Goal: Information Seeking & Learning: Find specific fact

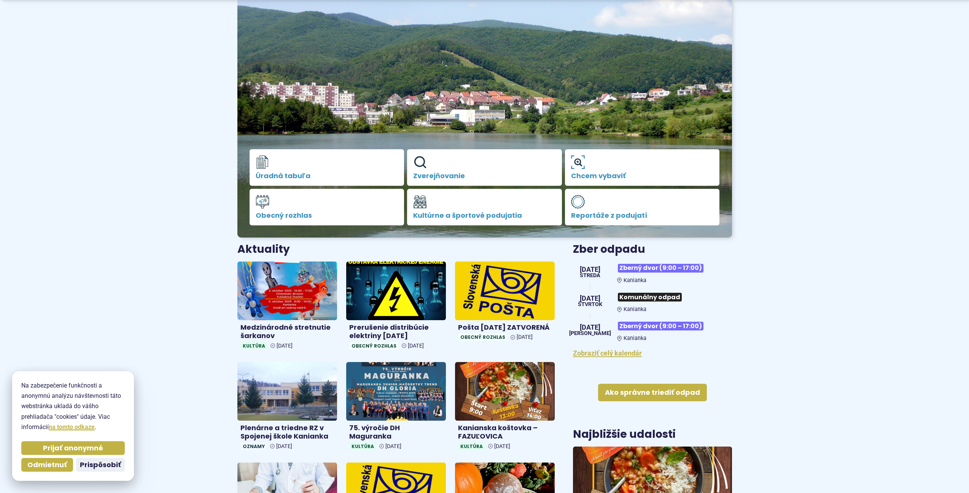
scroll to position [76, 0]
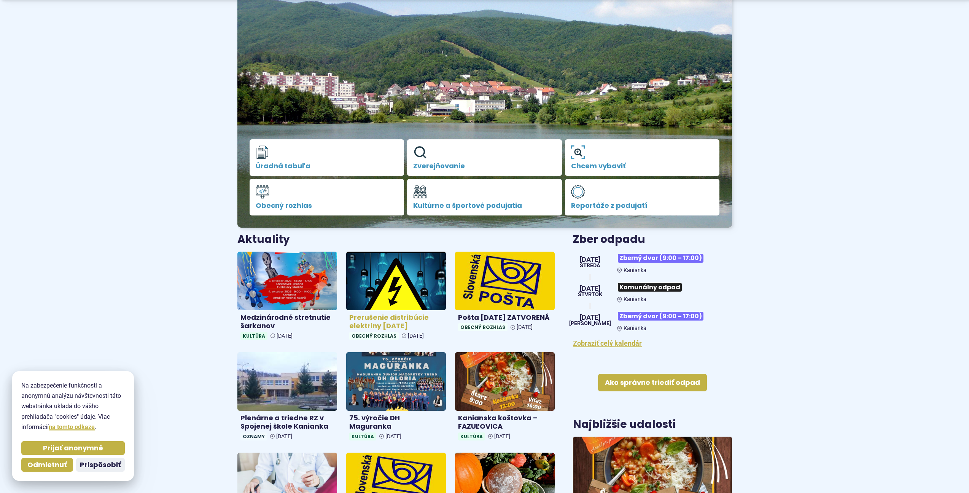
click at [375, 314] on h4 "Prerušenie distribúcie elektriny [DATE]" at bounding box center [396, 321] width 94 height 17
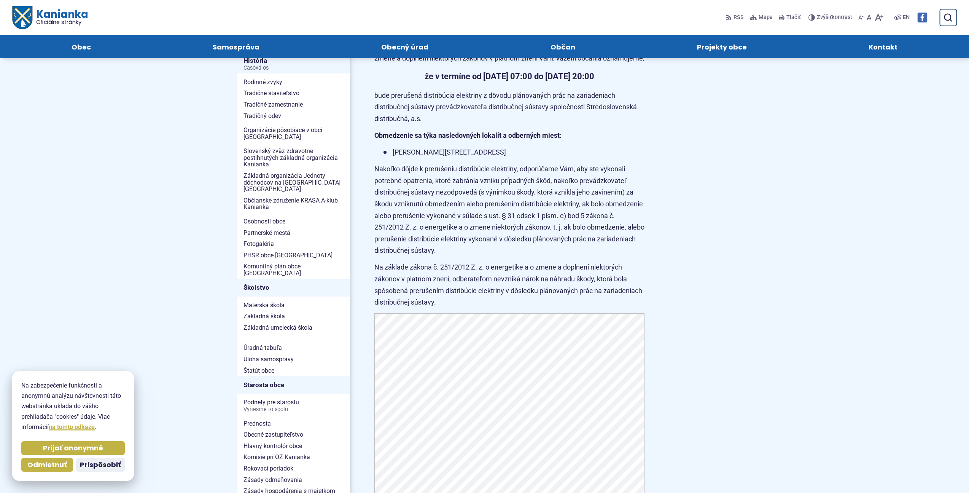
scroll to position [76, 0]
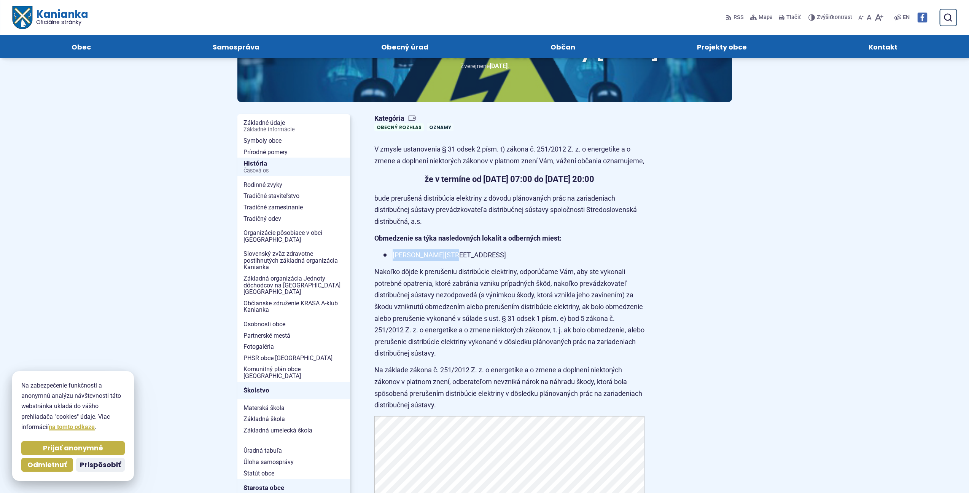
drag, startPoint x: 392, startPoint y: 287, endPoint x: 448, endPoint y: 284, distance: 55.6
click at [448, 261] on li "Porubská cesta 15, 17" at bounding box center [513, 255] width 261 height 12
copy li "Porubská cesta 15"
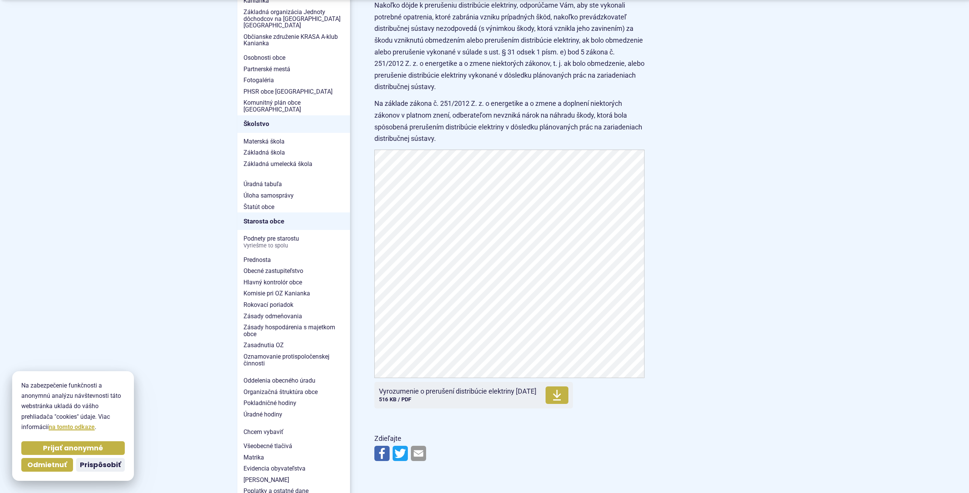
scroll to position [380, 0]
